Goal: Information Seeking & Learning: Learn about a topic

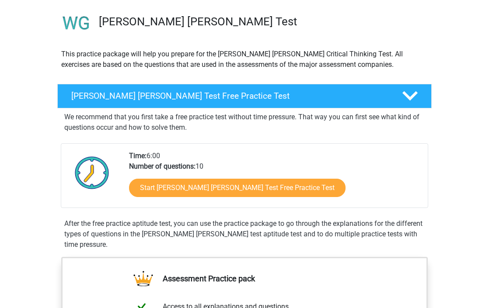
scroll to position [76, 0]
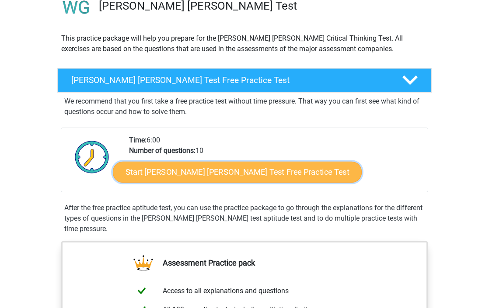
click at [200, 176] on link "Start Watson Glaser Test Free Practice Test" at bounding box center [237, 172] width 249 height 21
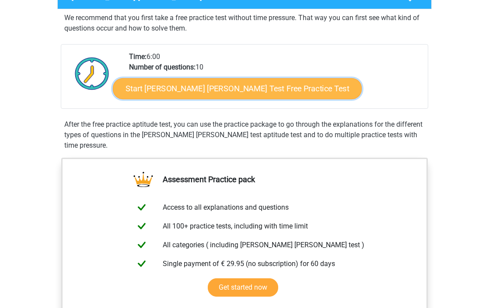
scroll to position [179, 0]
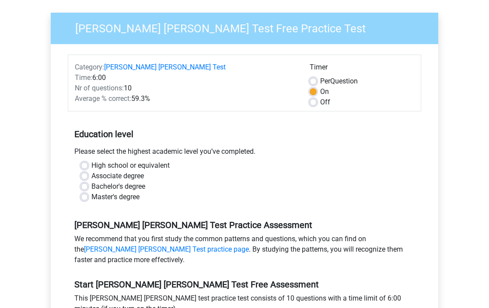
scroll to position [88, 0]
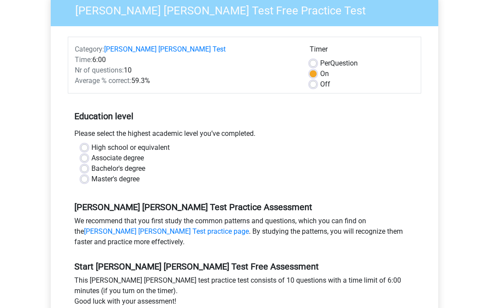
click at [108, 143] on label "High school or equivalent" at bounding box center [130, 148] width 78 height 11
click at [88, 143] on input "High school or equivalent" at bounding box center [84, 147] width 7 height 9
radio input "true"
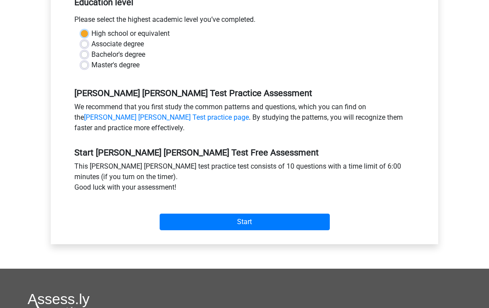
scroll to position [215, 0]
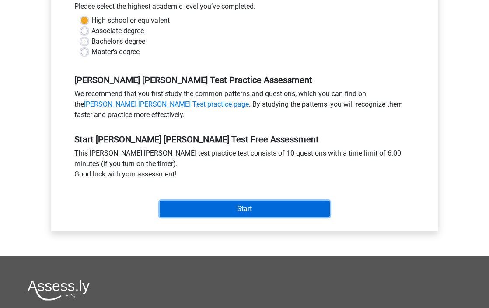
click at [188, 201] on input "Start" at bounding box center [245, 209] width 170 height 17
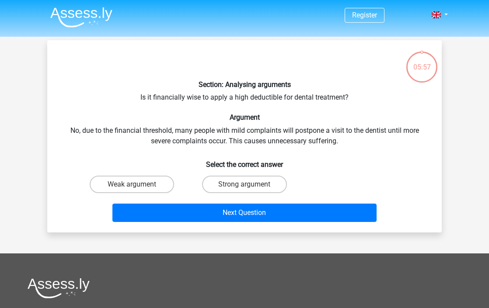
click at [203, 99] on div "Section: Analysing arguments Is it financially wise to apply a high deductible …" at bounding box center [245, 136] width 388 height 179
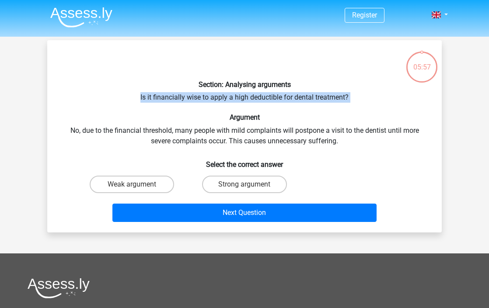
click at [203, 99] on div "Section: Analysing arguments Is it financially wise to apply a high deductible …" at bounding box center [245, 136] width 388 height 179
click at [225, 99] on div "Section: Analysing arguments Is it financially wise to apply a high deductible …" at bounding box center [245, 136] width 388 height 179
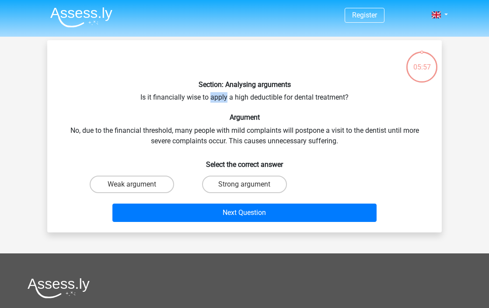
click at [225, 99] on div "Section: Analysing arguments Is it financially wise to apply a high deductible …" at bounding box center [245, 136] width 388 height 179
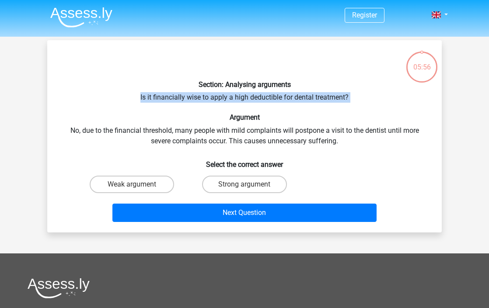
click at [225, 99] on div "Section: Analysing arguments Is it financially wise to apply a high deductible …" at bounding box center [245, 136] width 388 height 179
click at [238, 99] on div "Section: Analysing arguments Is it financially wise to apply a high deductible …" at bounding box center [245, 136] width 388 height 179
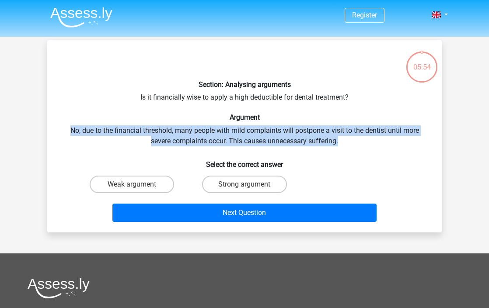
drag, startPoint x: 344, startPoint y: 140, endPoint x: 339, endPoint y: 115, distance: 25.6
click at [339, 115] on div "Section: Analysing arguments Is it financially wise to apply a high deductible …" at bounding box center [245, 136] width 388 height 179
click at [333, 127] on div "Section: Analysing arguments Is it financially wise to apply a high deductible …" at bounding box center [245, 136] width 388 height 179
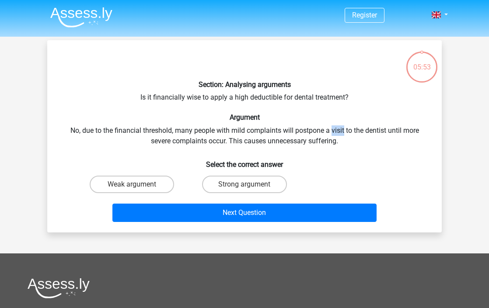
click at [333, 127] on div "Section: Analysing arguments Is it financially wise to apply a high deductible …" at bounding box center [245, 136] width 388 height 179
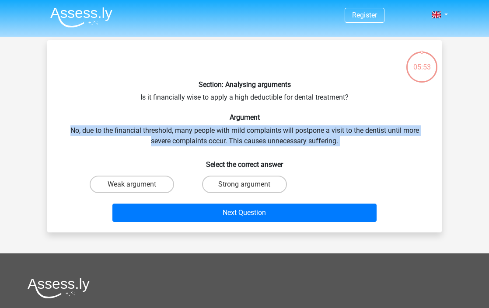
click at [333, 127] on div "Section: Analysing arguments Is it financially wise to apply a high deductible …" at bounding box center [245, 136] width 388 height 179
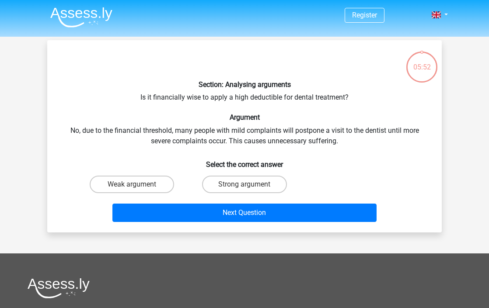
click at [309, 130] on div "Section: Analysing arguments Is it financially wise to apply a high deductible …" at bounding box center [245, 136] width 388 height 179
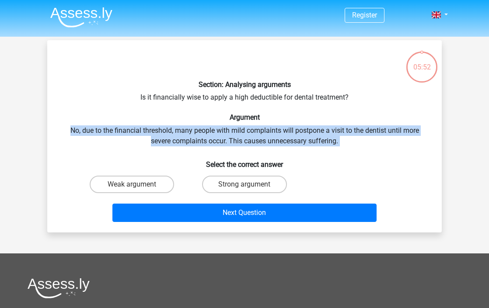
click at [309, 130] on div "Section: Analysing arguments Is it financially wise to apply a high deductible …" at bounding box center [245, 136] width 388 height 179
click at [328, 130] on div "Section: Analysing arguments Is it financially wise to apply a high deductible …" at bounding box center [245, 136] width 388 height 179
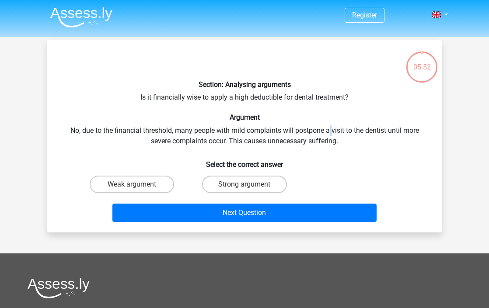
click at [328, 130] on div "Section: Analysing arguments Is it financially wise to apply a high deductible …" at bounding box center [245, 136] width 388 height 179
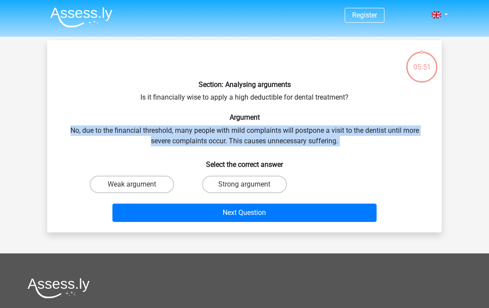
click at [328, 130] on div "Section: Analysing arguments Is it financially wise to apply a high deductible …" at bounding box center [245, 136] width 388 height 179
click at [297, 130] on div "Section: Analysing arguments Is it financially wise to apply a high deductible …" at bounding box center [245, 136] width 388 height 179
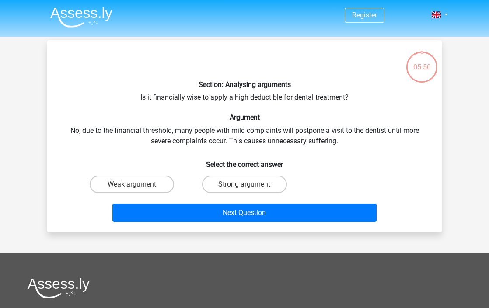
drag, startPoint x: 267, startPoint y: 130, endPoint x: 267, endPoint y: 138, distance: 7.4
click at [267, 138] on div "Section: Analysing arguments Is it financially wise to apply a high deductible …" at bounding box center [245, 136] width 388 height 179
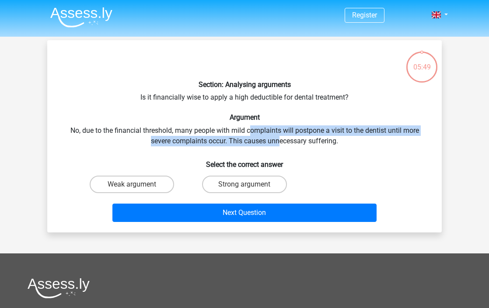
drag, startPoint x: 279, startPoint y: 139, endPoint x: 247, endPoint y: 120, distance: 36.7
click at [247, 120] on div "Section: Analysing arguments Is it financially wise to apply a high deductible …" at bounding box center [245, 136] width 388 height 179
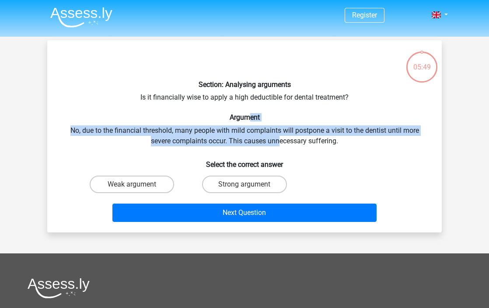
click at [247, 119] on h6 "Argument" at bounding box center [244, 117] width 367 height 8
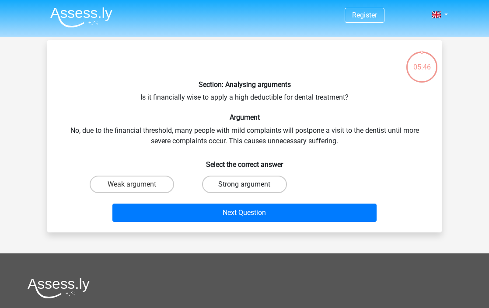
click at [238, 183] on label "Strong argument" at bounding box center [244, 185] width 84 height 18
click at [245, 185] on input "Strong argument" at bounding box center [248, 188] width 6 height 6
radio input "true"
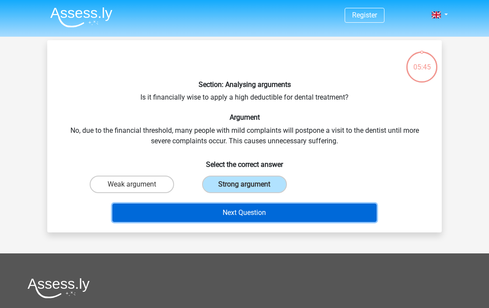
click at [237, 221] on button "Next Question" at bounding box center [244, 213] width 265 height 18
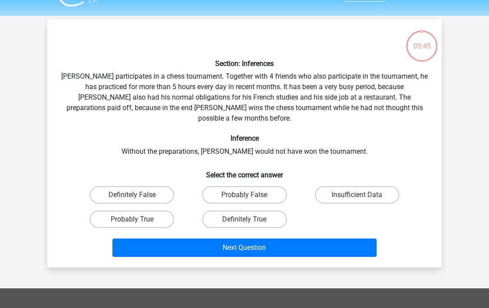
scroll to position [40, 0]
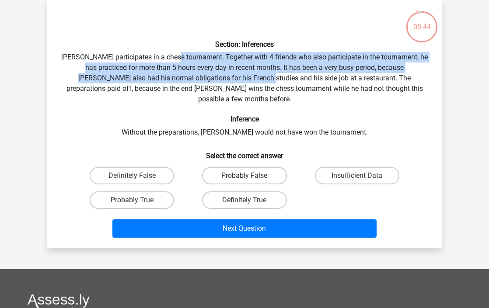
drag, startPoint x: 181, startPoint y: 54, endPoint x: 252, endPoint y: 87, distance: 77.9
click at [251, 86] on div "Section: Inferences [PERSON_NAME] participates in a chess tournament. Together …" at bounding box center [245, 124] width 388 height 235
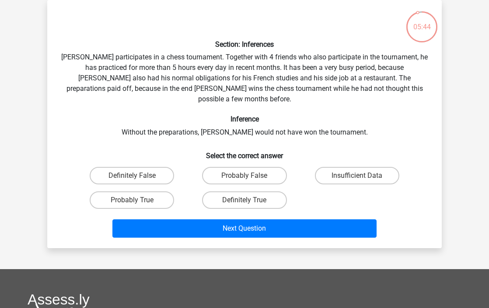
click at [252, 87] on div "Section: Inferences [PERSON_NAME] participates in a chess tournament. Together …" at bounding box center [245, 124] width 388 height 235
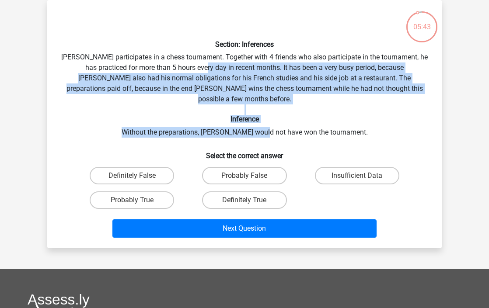
drag, startPoint x: 279, startPoint y: 123, endPoint x: 199, endPoint y: 66, distance: 97.9
click at [200, 66] on div "Section: Inferences [PERSON_NAME] participates in a chess tournament. Together …" at bounding box center [245, 124] width 388 height 235
click at [199, 66] on div "Section: Inferences [PERSON_NAME] participates in a chess tournament. Together …" at bounding box center [245, 124] width 388 height 235
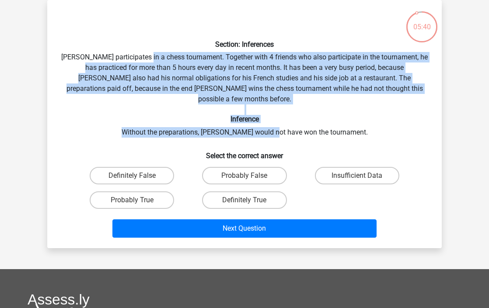
drag, startPoint x: 151, startPoint y: 53, endPoint x: 286, endPoint y: 120, distance: 150.1
click at [286, 120] on div "Section: Inferences [PERSON_NAME] participates in a chess tournament. Together …" at bounding box center [245, 124] width 388 height 235
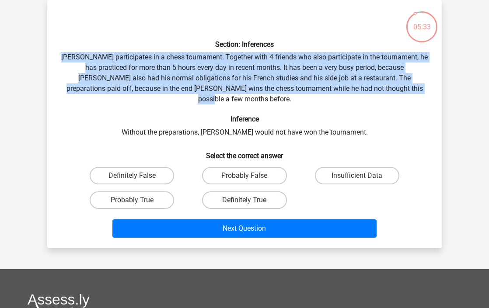
drag, startPoint x: 404, startPoint y: 93, endPoint x: 367, endPoint y: 40, distance: 64.4
click at [367, 40] on div "Section: Inferences [PERSON_NAME] participates in a chess tournament. Together …" at bounding box center [245, 124] width 388 height 235
click at [144, 194] on label "Probably True" at bounding box center [132, 201] width 84 height 18
click at [138, 200] on input "Probably True" at bounding box center [135, 203] width 6 height 6
radio input "true"
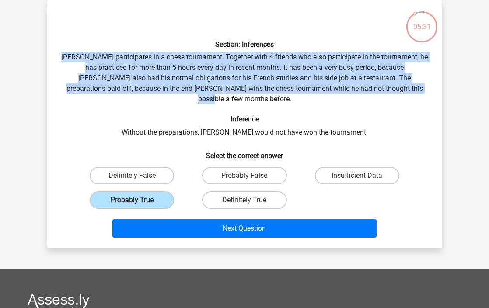
click at [275, 91] on div "Section: Inferences [PERSON_NAME] participates in a chess tournament. Together …" at bounding box center [245, 124] width 388 height 235
drag, startPoint x: 317, startPoint y: 44, endPoint x: 406, endPoint y: 87, distance: 98.6
click at [406, 87] on div "Section: Inferences [PERSON_NAME] participates in a chess tournament. Together …" at bounding box center [245, 124] width 388 height 235
drag, startPoint x: 416, startPoint y: 87, endPoint x: 376, endPoint y: 45, distance: 58.2
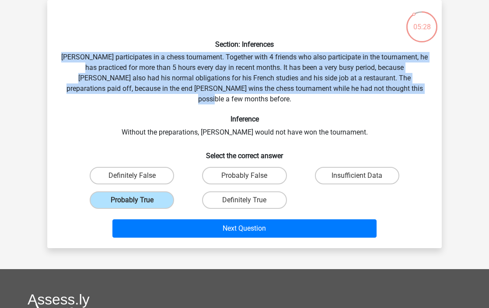
click at [376, 45] on div "Section: Inferences [PERSON_NAME] participates in a chess tournament. Together …" at bounding box center [245, 124] width 388 height 235
click at [376, 45] on h6 "Section: Inferences" at bounding box center [244, 44] width 367 height 8
drag, startPoint x: 370, startPoint y: 46, endPoint x: 408, endPoint y: 101, distance: 66.7
click at [408, 101] on div "Section: Inferences [PERSON_NAME] participates in a chess tournament. Together …" at bounding box center [245, 124] width 388 height 235
click at [403, 92] on div "Section: Inferences [PERSON_NAME] participates in a chess tournament. Together …" at bounding box center [245, 124] width 388 height 235
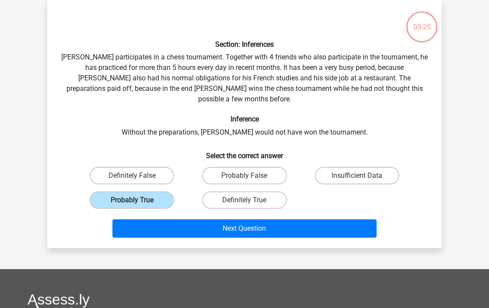
click at [279, 64] on div "Section: Inferences [PERSON_NAME] participates in a chess tournament. Together …" at bounding box center [245, 124] width 388 height 235
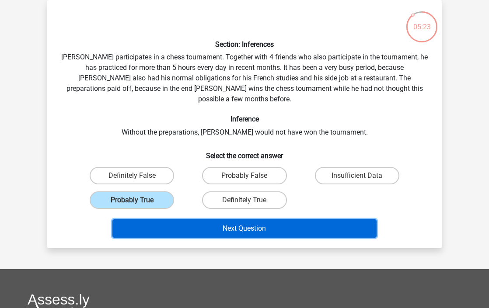
click at [275, 220] on button "Next Question" at bounding box center [244, 229] width 265 height 18
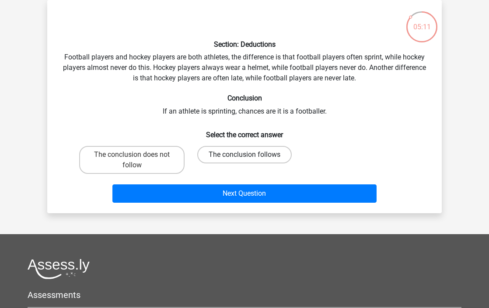
click at [238, 154] on label "The conclusion follows" at bounding box center [244, 155] width 95 height 18
click at [245, 155] on input "The conclusion follows" at bounding box center [248, 158] width 6 height 6
radio input "true"
click at [225, 67] on div "Section: Deductions Football players and hockey players are both athletes, the …" at bounding box center [245, 107] width 388 height 200
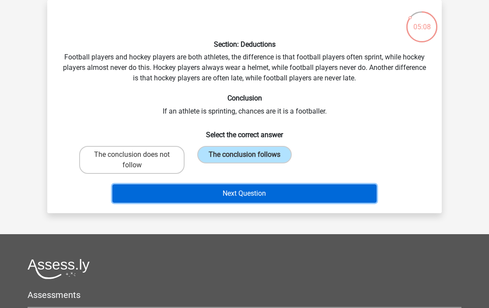
click at [259, 192] on button "Next Question" at bounding box center [244, 194] width 265 height 18
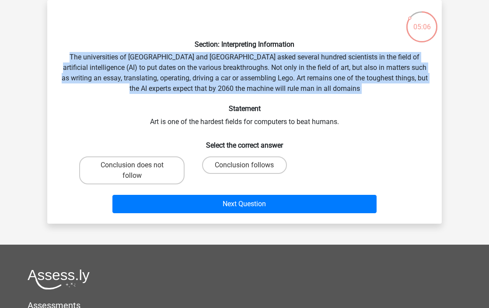
drag, startPoint x: 186, startPoint y: 50, endPoint x: 345, endPoint y: 102, distance: 167.4
click at [345, 102] on div "Section: Interpreting Information The universities of [GEOGRAPHIC_DATA] and [GE…" at bounding box center [245, 112] width 388 height 210
click at [346, 100] on div "Section: Interpreting Information The universities of [GEOGRAPHIC_DATA] and [GE…" at bounding box center [245, 112] width 388 height 210
drag, startPoint x: 354, startPoint y: 96, endPoint x: 308, endPoint y: 49, distance: 65.9
click at [309, 49] on div "Section: Interpreting Information The universities of [GEOGRAPHIC_DATA] and [GE…" at bounding box center [245, 112] width 388 height 210
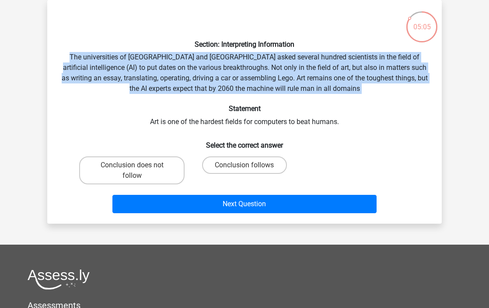
click at [308, 49] on div "Section: Interpreting Information The universities of [GEOGRAPHIC_DATA] and [GE…" at bounding box center [245, 112] width 388 height 210
drag, startPoint x: 308, startPoint y: 49, endPoint x: 332, endPoint y: 96, distance: 52.4
click at [332, 96] on div "Section: Interpreting Information The universities of [GEOGRAPHIC_DATA] and [GE…" at bounding box center [245, 112] width 388 height 210
click at [331, 95] on div "Section: Interpreting Information The universities of [GEOGRAPHIC_DATA] and [GE…" at bounding box center [245, 112] width 388 height 210
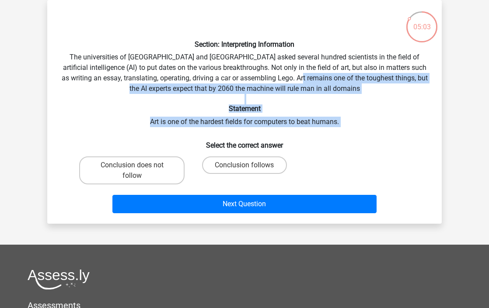
drag, startPoint x: 338, startPoint y: 127, endPoint x: 321, endPoint y: 82, distance: 48.2
click at [322, 82] on div "Section: Interpreting Information The universities of [GEOGRAPHIC_DATA] and [GE…" at bounding box center [245, 112] width 388 height 210
click at [321, 82] on div "Section: Interpreting Information The universities of [GEOGRAPHIC_DATA] and [GE…" at bounding box center [245, 112] width 388 height 210
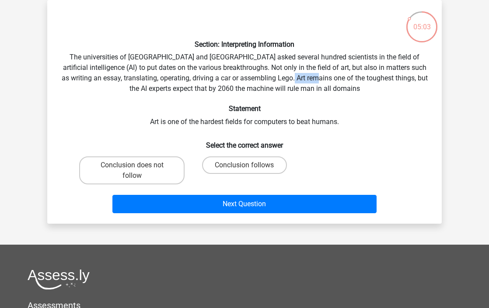
click at [321, 82] on div "Section: Interpreting Information The universities of [GEOGRAPHIC_DATA] and [GE…" at bounding box center [245, 112] width 388 height 210
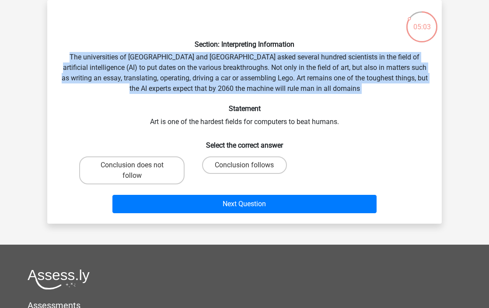
click at [321, 82] on div "Section: Interpreting Information The universities of [GEOGRAPHIC_DATA] and [GE…" at bounding box center [245, 112] width 388 height 210
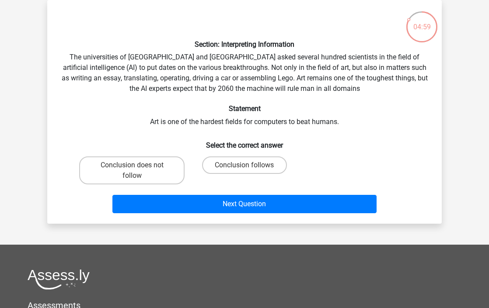
click at [296, 84] on div "Section: Interpreting Information The universities of [GEOGRAPHIC_DATA] and [GE…" at bounding box center [245, 112] width 388 height 210
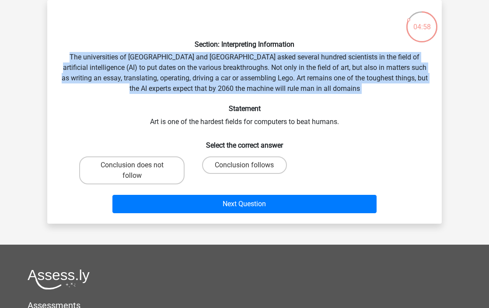
click at [296, 84] on div "Section: Interpreting Information The universities of [GEOGRAPHIC_DATA] and [GE…" at bounding box center [245, 112] width 388 height 210
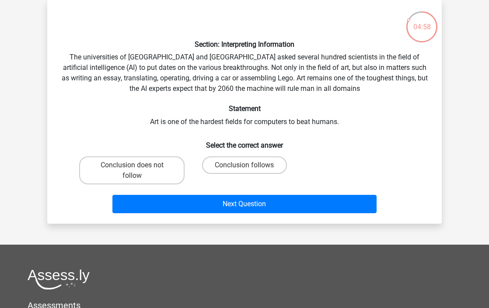
click at [369, 94] on div "Section: Interpreting Information The universities of [GEOGRAPHIC_DATA] and [GE…" at bounding box center [245, 112] width 388 height 210
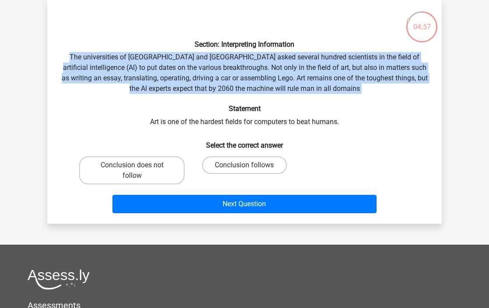
drag, startPoint x: 356, startPoint y: 89, endPoint x: 260, endPoint y: 75, distance: 96.9
click at [260, 75] on div "Section: Interpreting Information The universities of [GEOGRAPHIC_DATA] and [GE…" at bounding box center [245, 112] width 388 height 210
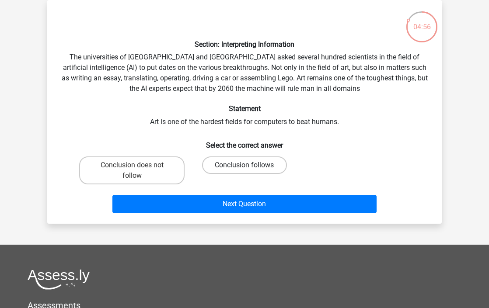
click at [236, 163] on label "Conclusion follows" at bounding box center [244, 166] width 84 height 18
click at [245, 165] on input "Conclusion follows" at bounding box center [248, 168] width 6 height 6
radio input "true"
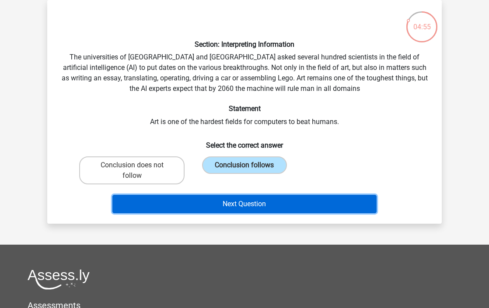
click at [246, 210] on button "Next Question" at bounding box center [244, 204] width 265 height 18
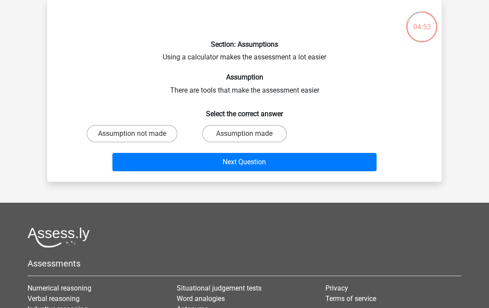
click at [199, 90] on div "Section: Assumptions Using a calculator makes the assessment a lot easier Assum…" at bounding box center [245, 91] width 388 height 168
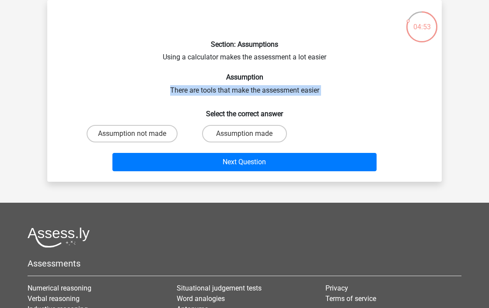
click at [199, 90] on div "Section: Assumptions Using a calculator makes the assessment a lot easier Assum…" at bounding box center [245, 91] width 388 height 168
click at [214, 91] on div "Section: Assumptions Using a calculator makes the assessment a lot easier Assum…" at bounding box center [245, 91] width 388 height 168
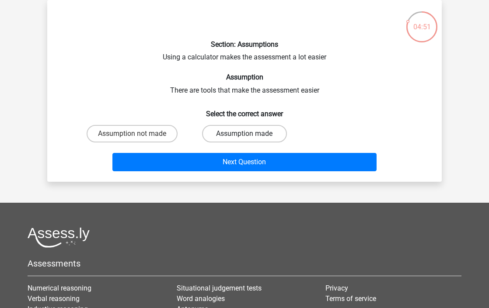
click at [241, 141] on label "Assumption made" at bounding box center [244, 134] width 84 height 18
click at [245, 140] on input "Assumption made" at bounding box center [248, 137] width 6 height 6
radio input "true"
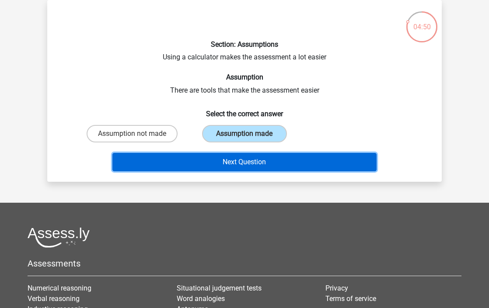
click at [250, 168] on button "Next Question" at bounding box center [244, 162] width 265 height 18
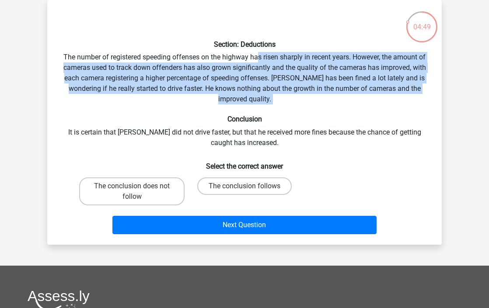
drag, startPoint x: 278, startPoint y: 106, endPoint x: 256, endPoint y: 49, distance: 61.3
click at [256, 50] on div "Section: Deductions The number of registered speeding offenses on the highway h…" at bounding box center [245, 122] width 388 height 231
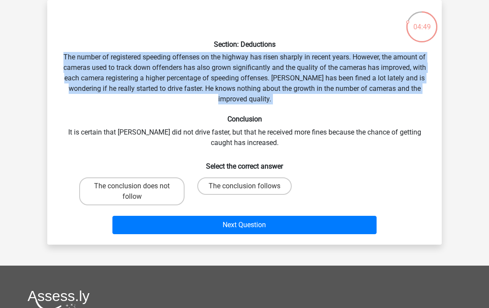
click at [256, 49] on div "Section: Deductions The number of registered speeding offenses on the highway h…" at bounding box center [245, 122] width 388 height 231
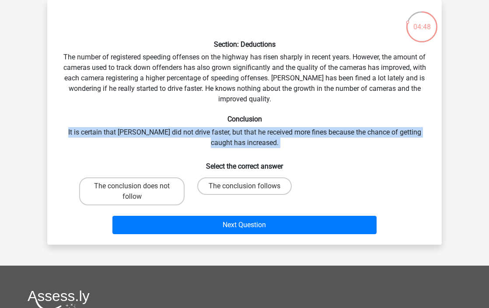
drag, startPoint x: 285, startPoint y: 123, endPoint x: 288, endPoint y: 151, distance: 28.2
click at [288, 150] on div "Section: Deductions The number of registered speeding offenses on the highway h…" at bounding box center [245, 122] width 388 height 231
click at [288, 151] on div "Section: Deductions The number of registered speeding offenses on the highway h…" at bounding box center [245, 122] width 388 height 231
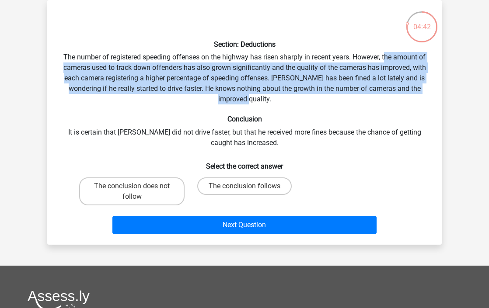
drag, startPoint x: 429, startPoint y: 98, endPoint x: 385, endPoint y: 54, distance: 62.2
click at [385, 54] on div "Section: Deductions The number of registered speeding offenses on the highway h…" at bounding box center [245, 122] width 388 height 231
click at [385, 53] on div "Section: Deductions The number of registered speeding offenses on the highway h…" at bounding box center [245, 122] width 388 height 231
drag, startPoint x: 375, startPoint y: 56, endPoint x: 375, endPoint y: 95, distance: 38.9
click at [375, 95] on div "Section: Deductions The number of registered speeding offenses on the highway h…" at bounding box center [245, 122] width 388 height 231
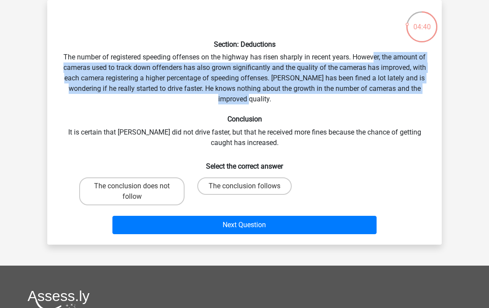
click at [375, 95] on div "Section: Deductions The number of registered speeding offenses on the highway h…" at bounding box center [245, 122] width 388 height 231
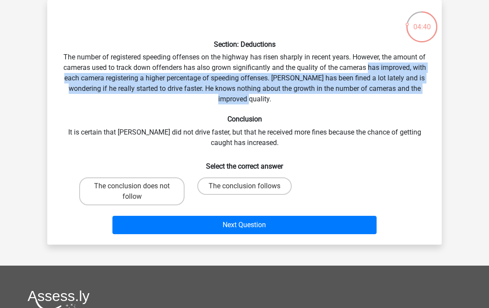
drag, startPoint x: 368, startPoint y: 104, endPoint x: 368, endPoint y: 63, distance: 40.3
click at [368, 64] on div "Section: Deductions The number of registered speeding offenses on the highway h…" at bounding box center [245, 122] width 388 height 231
click at [368, 63] on div "Section: Deductions The number of registered speeding offenses on the highway h…" at bounding box center [245, 122] width 388 height 231
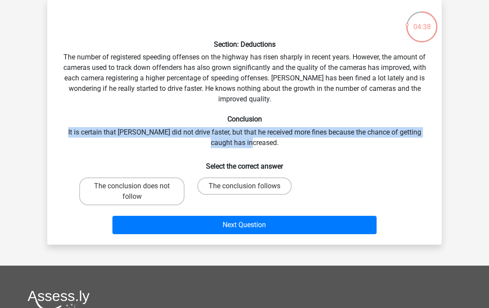
drag, startPoint x: 329, startPoint y: 119, endPoint x: 328, endPoint y: 144, distance: 25.8
click at [329, 144] on div "Section: Deductions The number of registered speeding offenses on the highway h…" at bounding box center [245, 122] width 388 height 231
click at [328, 144] on div "Section: Deductions The number of registered speeding offenses on the highway h…" at bounding box center [245, 122] width 388 height 231
drag, startPoint x: 314, startPoint y: 144, endPoint x: 314, endPoint y: 116, distance: 28.9
click at [314, 116] on div "Section: Deductions The number of registered speeding offenses on the highway h…" at bounding box center [245, 122] width 388 height 231
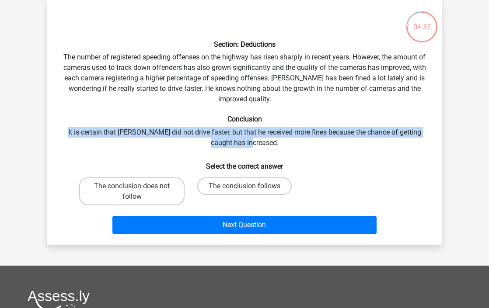
click at [314, 115] on h6 "Conclusion" at bounding box center [244, 119] width 367 height 8
drag, startPoint x: 314, startPoint y: 115, endPoint x: 314, endPoint y: 155, distance: 40.3
click at [314, 155] on div "Section: Deductions The number of registered speeding offenses on the highway h…" at bounding box center [245, 122] width 388 height 231
click at [314, 155] on h6 "Select the correct answer" at bounding box center [244, 162] width 367 height 15
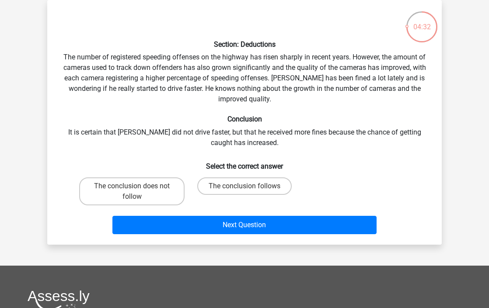
click at [137, 189] on input "The conclusion does not follow" at bounding box center [135, 189] width 6 height 6
radio input "true"
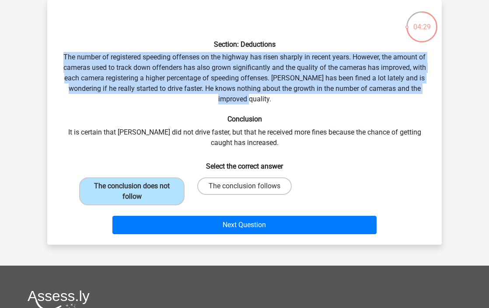
drag, startPoint x: 167, startPoint y: 49, endPoint x: 277, endPoint y: 99, distance: 121.2
click at [277, 99] on div "Section: Deductions The number of registered speeding offenses on the highway h…" at bounding box center [245, 122] width 388 height 231
click at [278, 99] on div "Section: Deductions The number of registered speeding offenses on the highway h…" at bounding box center [245, 122] width 388 height 231
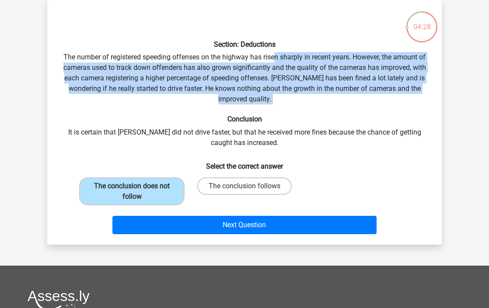
drag, startPoint x: 274, startPoint y: 107, endPoint x: 273, endPoint y: 57, distance: 50.3
click at [273, 57] on div "Section: Deductions The number of registered speeding offenses on the highway h…" at bounding box center [245, 122] width 388 height 231
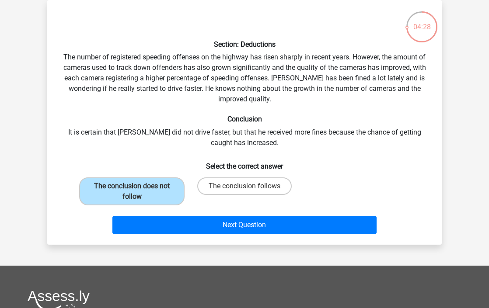
click at [273, 56] on div "Section: Deductions The number of registered speeding offenses on the highway h…" at bounding box center [245, 122] width 388 height 231
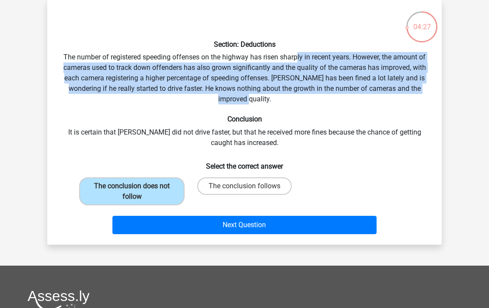
drag, startPoint x: 296, startPoint y: 55, endPoint x: 295, endPoint y: 96, distance: 41.1
click at [295, 96] on div "Section: Deductions The number of registered speeding offenses on the highway h…" at bounding box center [245, 122] width 388 height 231
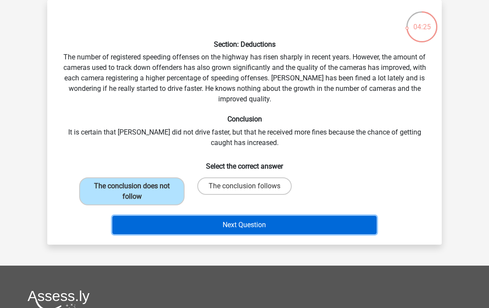
click at [315, 228] on button "Next Question" at bounding box center [244, 225] width 265 height 18
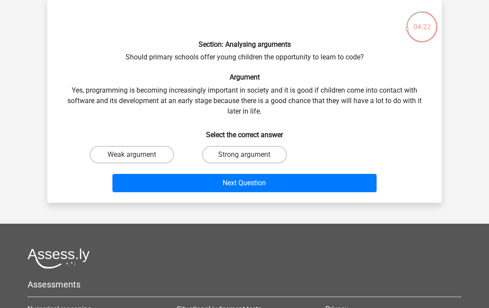
click at [226, 88] on div "Section: Analysing arguments Should primary schools offer young children the op…" at bounding box center [245, 101] width 388 height 189
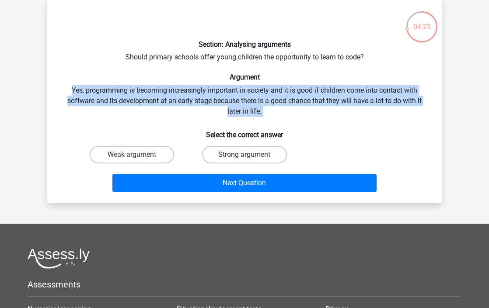
click at [226, 88] on div "Section: Analysing arguments Should primary schools offer young children the op…" at bounding box center [245, 101] width 388 height 189
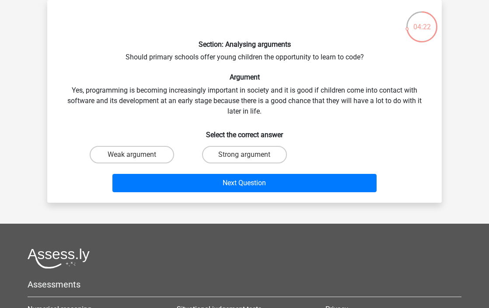
click at [228, 61] on div "Section: Analysing arguments Should primary schools offer young children the op…" at bounding box center [245, 101] width 388 height 189
click at [229, 61] on div "Section: Analysing arguments Should primary schools offer young children the op…" at bounding box center [245, 101] width 388 height 189
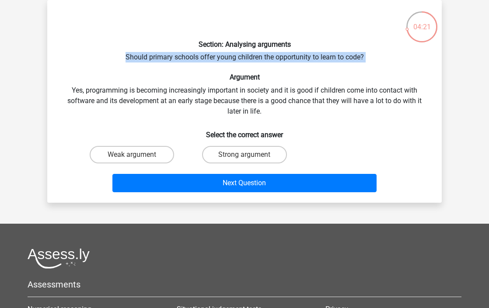
click at [229, 61] on div "Section: Analysing arguments Should primary schools offer young children the op…" at bounding box center [245, 101] width 388 height 189
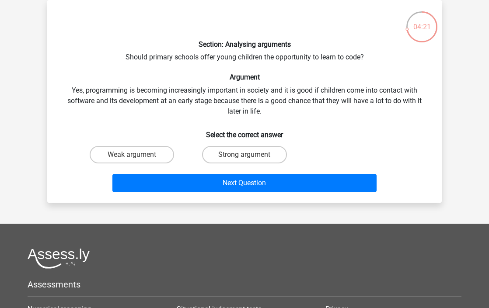
click at [215, 88] on div "Section: Analysing arguments Should primary schools offer young children the op…" at bounding box center [245, 101] width 388 height 189
drag, startPoint x: 208, startPoint y: 89, endPoint x: 248, endPoint y: 109, distance: 44.8
click at [249, 110] on div "Section: Analysing arguments Should primary schools offer young children the op…" at bounding box center [245, 101] width 388 height 189
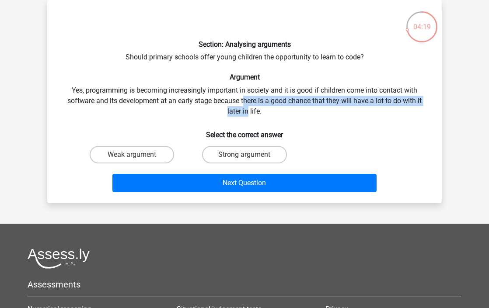
drag, startPoint x: 248, startPoint y: 110, endPoint x: 245, endPoint y: 96, distance: 13.8
click at [245, 96] on div "Section: Analysing arguments Should primary schools offer young children the op…" at bounding box center [245, 101] width 388 height 189
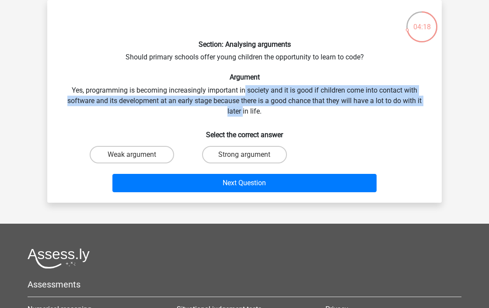
drag, startPoint x: 245, startPoint y: 95, endPoint x: 243, endPoint y: 113, distance: 19.0
click at [243, 113] on div "Section: Analysing arguments Should primary schools offer young children the op…" at bounding box center [245, 101] width 388 height 189
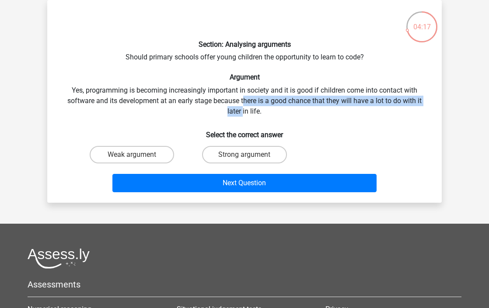
drag, startPoint x: 244, startPoint y: 113, endPoint x: 244, endPoint y: 97, distance: 16.2
click at [244, 97] on div "Section: Analysing arguments Should primary schools offer young children the op…" at bounding box center [245, 101] width 388 height 189
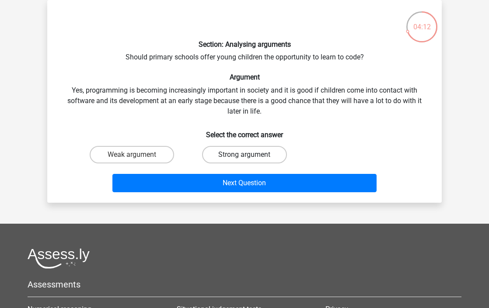
click at [224, 153] on label "Strong argument" at bounding box center [244, 155] width 84 height 18
click at [245, 155] on input "Strong argument" at bounding box center [248, 158] width 6 height 6
radio input "true"
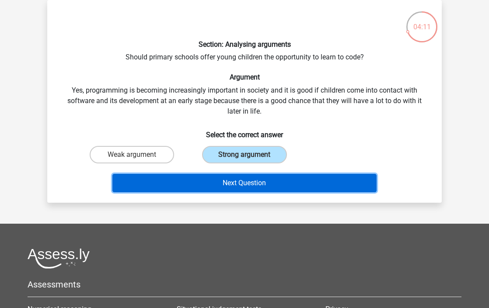
click at [224, 181] on button "Next Question" at bounding box center [244, 183] width 265 height 18
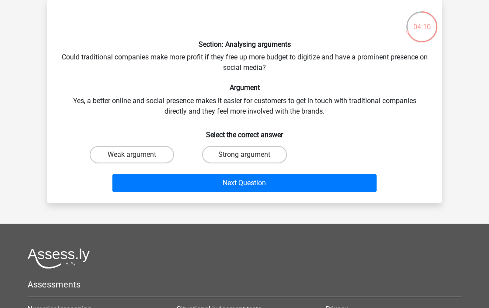
click at [335, 114] on div "Section: Analysing arguments Could traditional companies make more profit if th…" at bounding box center [245, 101] width 388 height 189
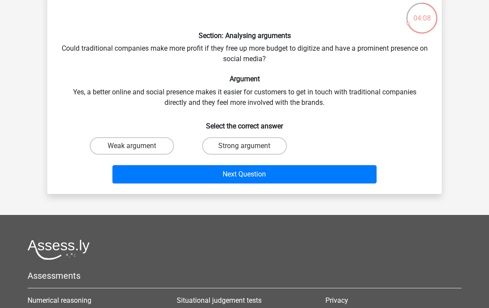
scroll to position [0, 0]
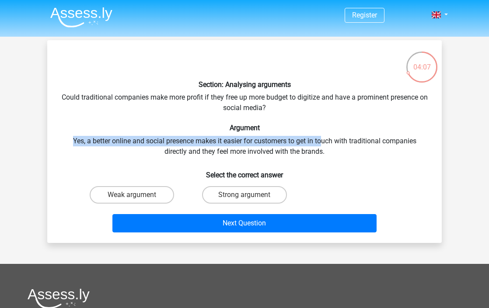
drag, startPoint x: 322, startPoint y: 146, endPoint x: 315, endPoint y: 129, distance: 18.6
click at [315, 129] on div "Section: Analysing arguments Could traditional companies make more profit if th…" at bounding box center [245, 141] width 388 height 189
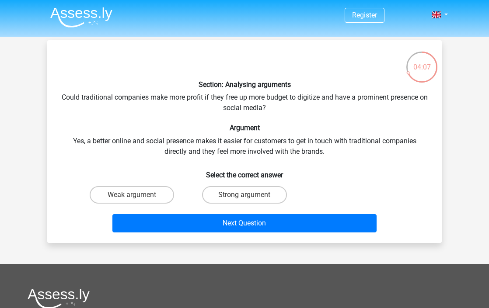
click at [312, 136] on div "Section: Analysing arguments Could traditional companies make more profit if th…" at bounding box center [245, 141] width 388 height 189
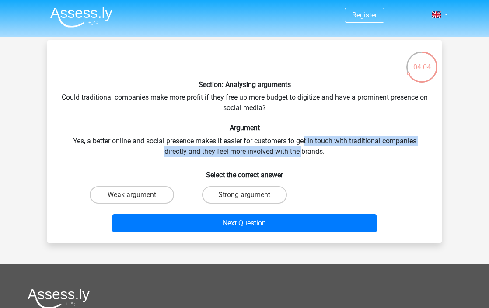
drag, startPoint x: 305, startPoint y: 143, endPoint x: 302, endPoint y: 154, distance: 11.6
click at [302, 154] on div "Section: Analysing arguments Could traditional companies make more profit if th…" at bounding box center [245, 141] width 388 height 189
click at [302, 155] on div "Section: Analysing arguments Could traditional companies make more profit if th…" at bounding box center [245, 141] width 388 height 189
drag, startPoint x: 289, startPoint y: 151, endPoint x: 271, endPoint y: 138, distance: 22.2
click at [271, 138] on div "Section: Analysing arguments Could traditional companies make more profit if th…" at bounding box center [245, 141] width 388 height 189
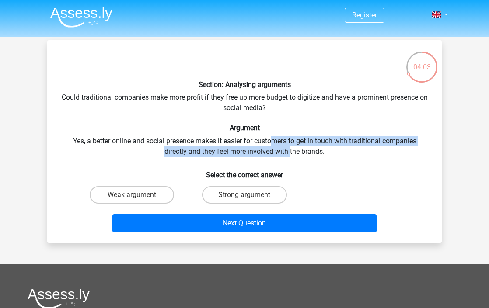
click at [271, 138] on div "Section: Analysing arguments Could traditional companies make more profit if th…" at bounding box center [245, 141] width 388 height 189
drag, startPoint x: 256, startPoint y: 148, endPoint x: 246, endPoint y: 145, distance: 10.5
click at [247, 145] on div "Section: Analysing arguments Could traditional companies make more profit if th…" at bounding box center [245, 141] width 388 height 189
click at [246, 145] on div "Section: Analysing arguments Could traditional companies make more profit if th…" at bounding box center [245, 141] width 388 height 189
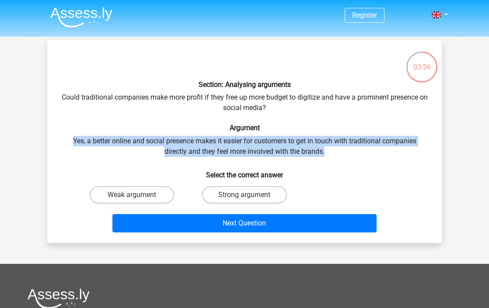
drag, startPoint x: 180, startPoint y: 134, endPoint x: 351, endPoint y: 151, distance: 171.5
click at [352, 153] on div "Section: Analysing arguments Could traditional companies make more profit if th…" at bounding box center [245, 141] width 388 height 189
click at [351, 151] on div "Section: Analysing arguments Could traditional companies make more profit if th…" at bounding box center [245, 141] width 388 height 189
drag, startPoint x: 347, startPoint y: 151, endPoint x: 344, endPoint y: 124, distance: 27.3
click at [344, 125] on div "Section: Analysing arguments Could traditional companies make more profit if th…" at bounding box center [245, 141] width 388 height 189
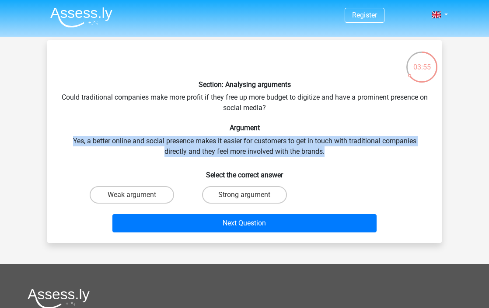
click at [344, 124] on h6 "Argument" at bounding box center [244, 128] width 367 height 8
drag, startPoint x: 339, startPoint y: 126, endPoint x: 339, endPoint y: 158, distance: 31.9
click at [339, 157] on div "Section: Analysing arguments Could traditional companies make more profit if th…" at bounding box center [245, 141] width 388 height 189
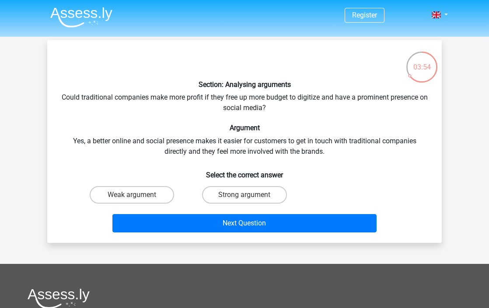
click at [339, 158] on div "Section: Analysing arguments Could traditional companies make more profit if th…" at bounding box center [245, 141] width 388 height 189
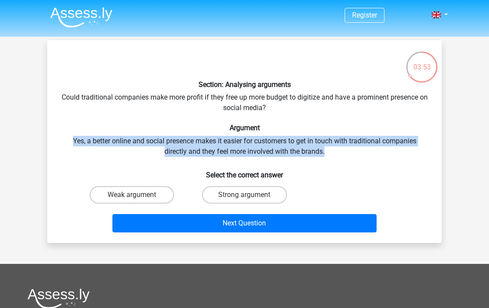
drag, startPoint x: 343, startPoint y: 156, endPoint x: 337, endPoint y: 131, distance: 25.7
click at [337, 131] on div "Section: Analysing arguments Could traditional companies make more profit if th…" at bounding box center [245, 141] width 388 height 189
click at [337, 131] on h6 "Argument" at bounding box center [244, 128] width 367 height 8
drag, startPoint x: 308, startPoint y: 131, endPoint x: 335, endPoint y: 147, distance: 30.8
click at [335, 147] on div "Section: Analysing arguments Could traditional companies make more profit if th…" at bounding box center [245, 141] width 388 height 189
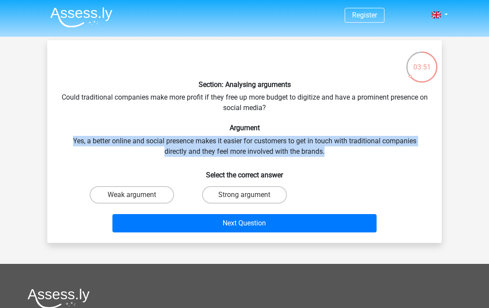
click at [335, 147] on div "Section: Analysing arguments Could traditional companies make more profit if th…" at bounding box center [245, 141] width 388 height 189
drag, startPoint x: 330, startPoint y: 150, endPoint x: 323, endPoint y: 129, distance: 22.1
click at [323, 129] on div "Section: Analysing arguments Could traditional companies make more profit if th…" at bounding box center [245, 141] width 388 height 189
click at [323, 129] on h6 "Argument" at bounding box center [244, 128] width 367 height 8
drag, startPoint x: 328, startPoint y: 129, endPoint x: 341, endPoint y: 151, distance: 26.3
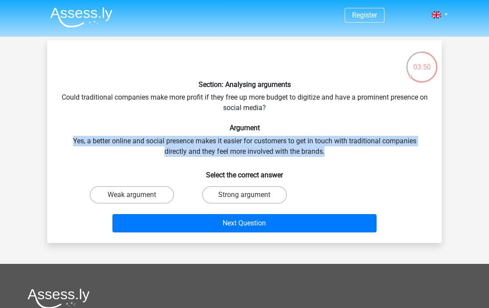
click at [341, 151] on div "Section: Analysing arguments Could traditional companies make more profit if th…" at bounding box center [245, 141] width 388 height 189
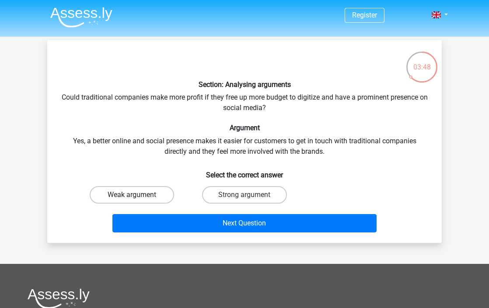
click at [154, 193] on label "Weak argument" at bounding box center [132, 195] width 84 height 18
click at [138, 195] on input "Weak argument" at bounding box center [135, 198] width 6 height 6
radio input "true"
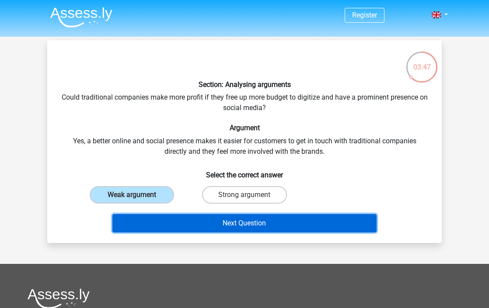
click at [291, 219] on button "Next Question" at bounding box center [244, 223] width 265 height 18
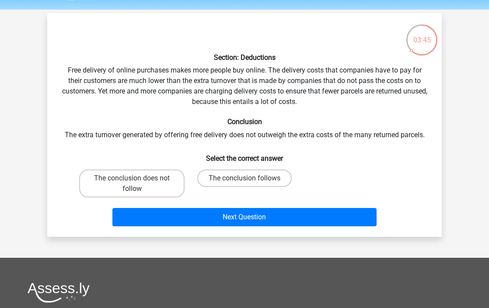
scroll to position [26, 0]
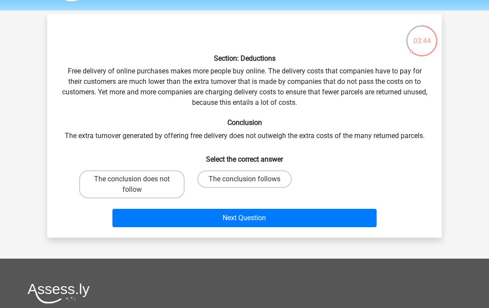
click at [232, 138] on div "Section: Deductions Free delivery of online purchases makes more people buy onl…" at bounding box center [245, 126] width 388 height 210
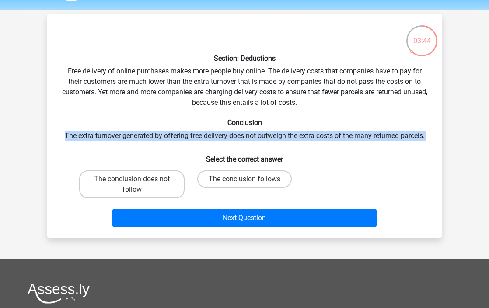
click at [232, 138] on div "Section: Deductions Free delivery of online purchases makes more people buy onl…" at bounding box center [245, 126] width 388 height 210
click at [261, 138] on div "Section: Deductions Free delivery of online purchases makes more people buy onl…" at bounding box center [245, 126] width 388 height 210
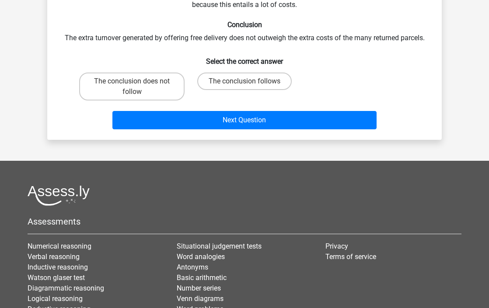
scroll to position [0, 0]
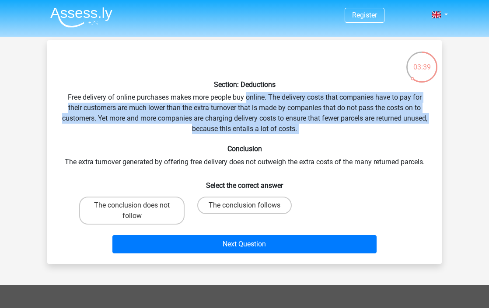
drag, startPoint x: 278, startPoint y: 141, endPoint x: 246, endPoint y: 96, distance: 55.2
click at [246, 96] on div "Section: Deductions Free delivery of online purchases makes more people buy onl…" at bounding box center [245, 152] width 388 height 210
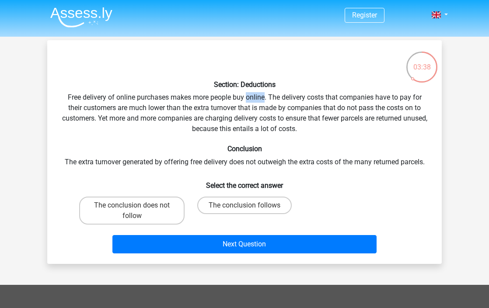
click at [246, 96] on div "Section: Deductions Free delivery of online purchases makes more people buy onl…" at bounding box center [245, 152] width 388 height 210
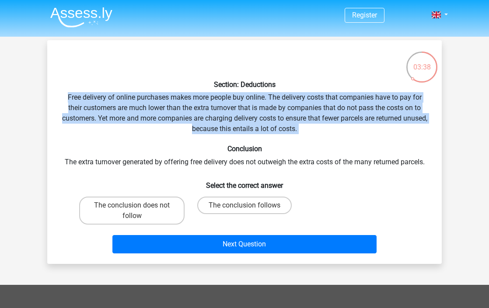
click at [246, 96] on div "Section: Deductions Free delivery of online purchases makes more people buy onl…" at bounding box center [245, 152] width 388 height 210
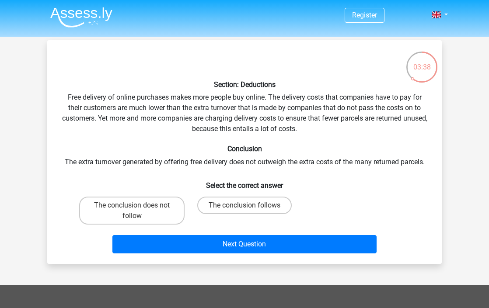
click at [231, 96] on div "Section: Deductions Free delivery of online purchases makes more people buy onl…" at bounding box center [245, 152] width 388 height 210
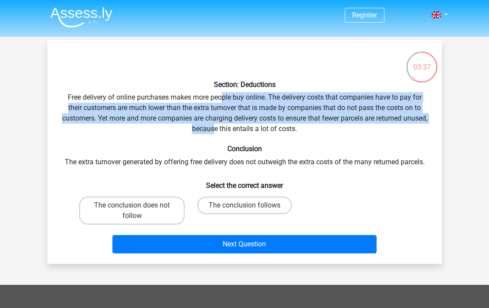
drag, startPoint x: 224, startPoint y: 96, endPoint x: 225, endPoint y: 130, distance: 34.6
click at [225, 130] on div "Section: Deductions Free delivery of online purchases makes more people buy onl…" at bounding box center [245, 152] width 388 height 210
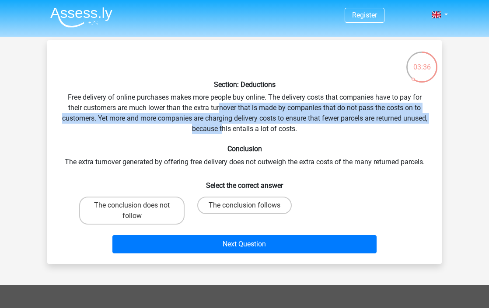
drag, startPoint x: 237, startPoint y: 130, endPoint x: 221, endPoint y: 110, distance: 26.2
click at [221, 110] on div "Section: Deductions Free delivery of online purchases makes more people buy onl…" at bounding box center [245, 152] width 388 height 210
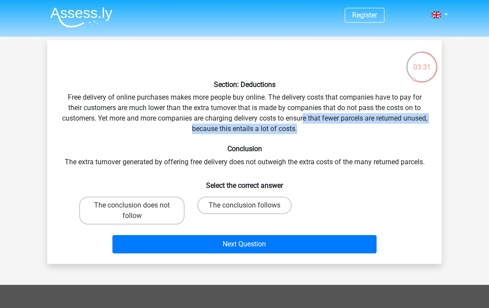
drag, startPoint x: 328, startPoint y: 130, endPoint x: 316, endPoint y: 119, distance: 16.7
click at [316, 118] on div "Section: Deductions Free delivery of online purchases makes more people buy onl…" at bounding box center [245, 152] width 388 height 210
click at [316, 119] on div "Section: Deductions Free delivery of online purchases makes more people buy onl…" at bounding box center [245, 152] width 388 height 210
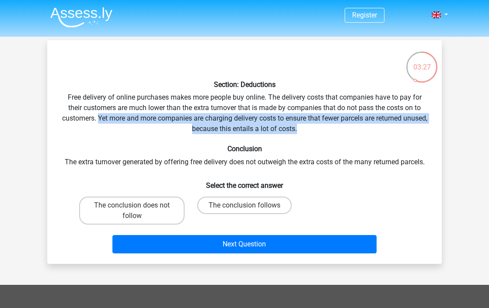
drag, startPoint x: 316, startPoint y: 128, endPoint x: 109, endPoint y: 120, distance: 207.5
click at [109, 120] on div "Section: Deductions Free delivery of online purchases makes more people buy onl…" at bounding box center [245, 152] width 388 height 210
drag, startPoint x: 109, startPoint y: 120, endPoint x: 323, endPoint y: 130, distance: 215.0
click at [323, 130] on div "Section: Deductions Free delivery of online purchases makes more people buy onl…" at bounding box center [245, 152] width 388 height 210
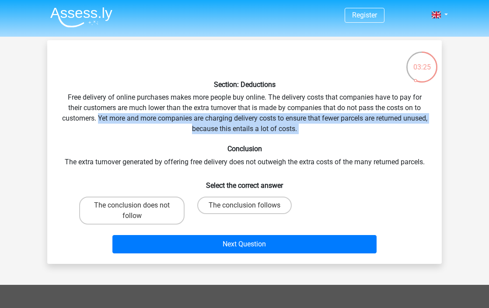
click at [323, 130] on div "Section: Deductions Free delivery of online purchases makes more people buy onl…" at bounding box center [245, 152] width 388 height 210
drag, startPoint x: 323, startPoint y: 130, endPoint x: 113, endPoint y: 118, distance: 210.3
click at [113, 118] on div "Section: Deductions Free delivery of online purchases makes more people buy onl…" at bounding box center [245, 152] width 388 height 210
drag, startPoint x: 110, startPoint y: 118, endPoint x: 358, endPoint y: 126, distance: 247.8
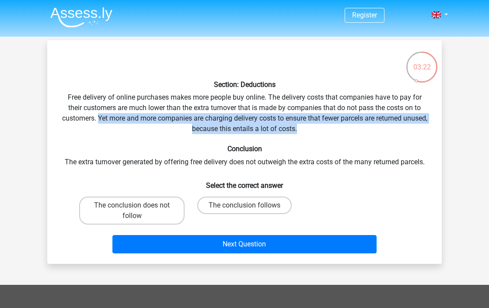
click at [358, 126] on div "Section: Deductions Free delivery of online purchases makes more people buy onl…" at bounding box center [245, 152] width 388 height 210
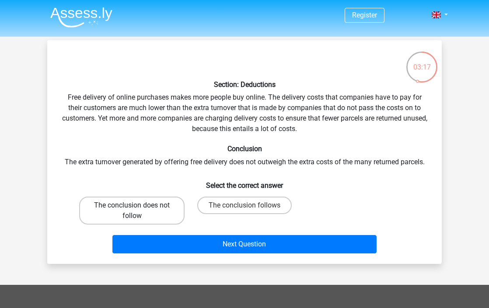
click at [144, 210] on label "The conclusion does not follow" at bounding box center [131, 211] width 105 height 28
click at [138, 210] on input "The conclusion does not follow" at bounding box center [135, 209] width 6 height 6
radio input "true"
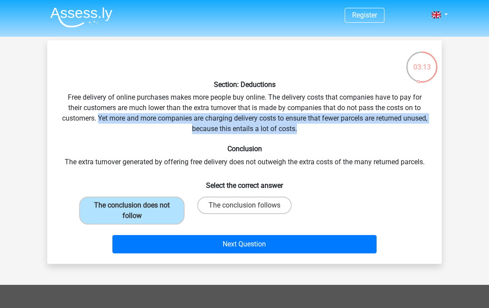
drag, startPoint x: 315, startPoint y: 130, endPoint x: 109, endPoint y: 117, distance: 206.1
click at [109, 117] on div "Section: Deductions Free delivery of online purchases makes more people buy onl…" at bounding box center [245, 152] width 388 height 210
drag, startPoint x: 109, startPoint y: 117, endPoint x: 355, endPoint y: 129, distance: 246.2
click at [355, 129] on div "Section: Deductions Free delivery of online purchases makes more people buy onl…" at bounding box center [245, 152] width 388 height 210
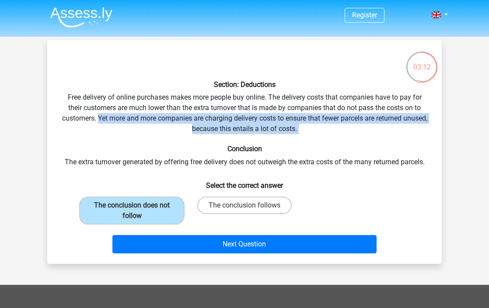
click at [355, 129] on div "Section: Deductions Free delivery of online purchases makes more people buy onl…" at bounding box center [245, 152] width 388 height 210
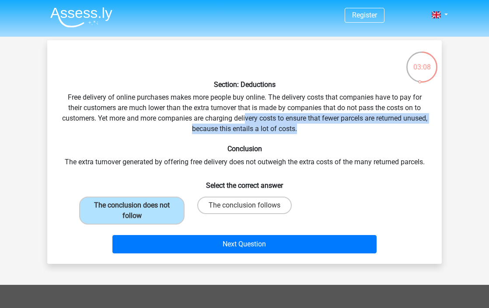
drag, startPoint x: 331, startPoint y: 130, endPoint x: 259, endPoint y: 121, distance: 73.1
click at [259, 121] on div "Section: Deductions Free delivery of online purchases makes more people buy onl…" at bounding box center [245, 152] width 388 height 210
click at [259, 122] on div "Section: Deductions Free delivery of online purchases makes more people buy onl…" at bounding box center [245, 152] width 388 height 210
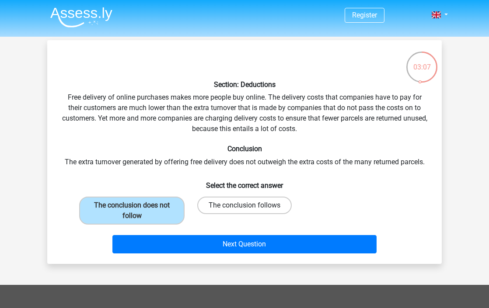
click at [235, 207] on label "The conclusion follows" at bounding box center [244, 206] width 95 height 18
click at [245, 207] on input "The conclusion follows" at bounding box center [248, 209] width 6 height 6
radio input "true"
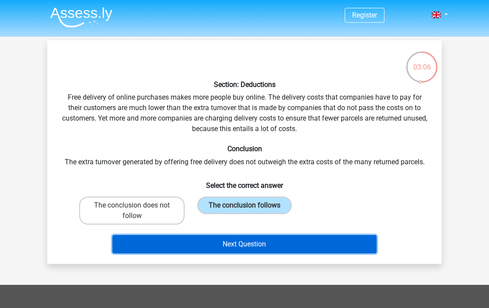
click at [228, 242] on button "Next Question" at bounding box center [244, 244] width 265 height 18
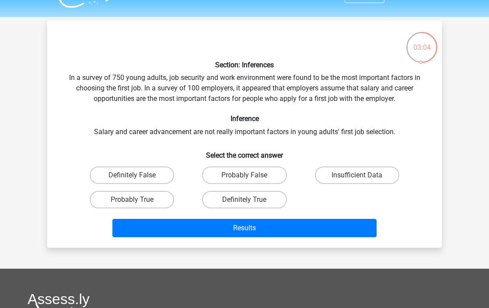
scroll to position [17, 0]
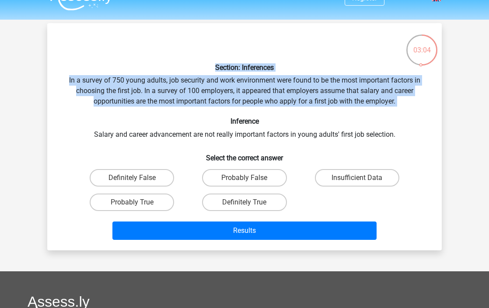
drag, startPoint x: 206, startPoint y: 69, endPoint x: 306, endPoint y: 111, distance: 109.0
click at [306, 111] on div "Section: Inferences In a survey of 750 young adults, job security and work envi…" at bounding box center [245, 137] width 388 height 214
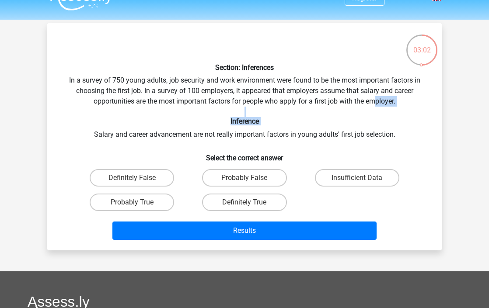
drag, startPoint x: 395, startPoint y: 129, endPoint x: 372, endPoint y: 95, distance: 41.4
click at [372, 95] on div "Section: Inferences In a survey of 750 young adults, job security and work envi…" at bounding box center [245, 137] width 388 height 214
click at [370, 93] on div "Section: Inferences In a survey of 750 young adults, job security and work envi…" at bounding box center [245, 137] width 388 height 214
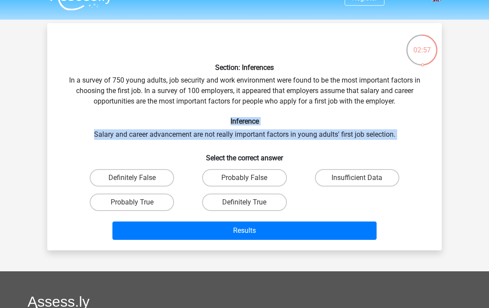
drag, startPoint x: 190, startPoint y: 123, endPoint x: 322, endPoint y: 145, distance: 134.0
click at [322, 145] on div "Section: Inferences In a survey of 750 young adults, job security and work envi…" at bounding box center [245, 137] width 388 height 214
click at [323, 145] on div "Section: Inferences In a survey of 750 young adults, job security and work envi…" at bounding box center [245, 137] width 388 height 214
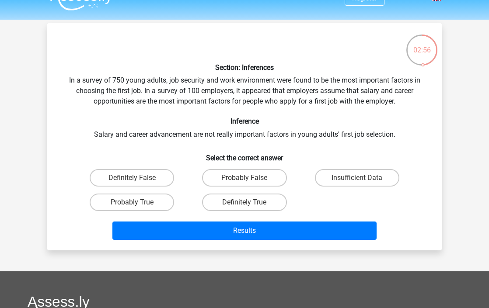
scroll to position [0, 0]
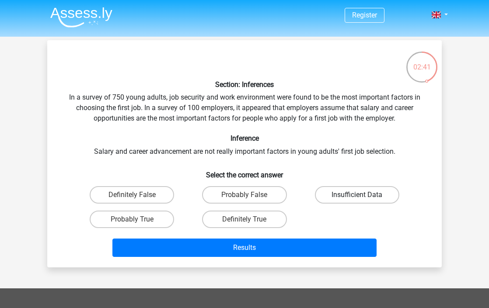
click at [340, 193] on label "Insufficient Data" at bounding box center [357, 195] width 84 height 18
click at [357, 195] on input "Insufficient Data" at bounding box center [360, 198] width 6 height 6
radio input "true"
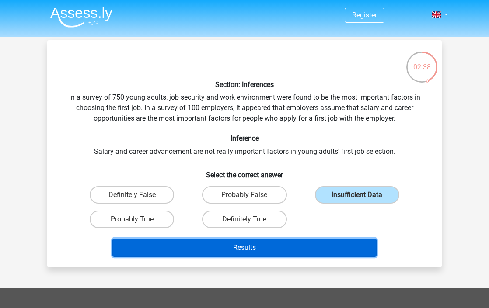
click at [305, 251] on button "Results" at bounding box center [244, 248] width 265 height 18
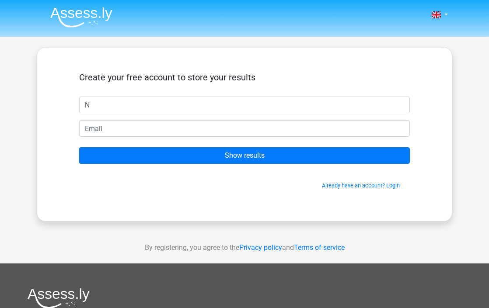
type input "N"
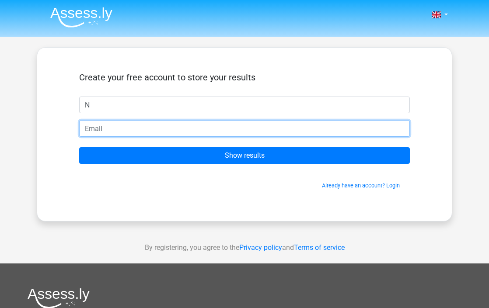
click at [231, 123] on input "email" at bounding box center [244, 128] width 331 height 17
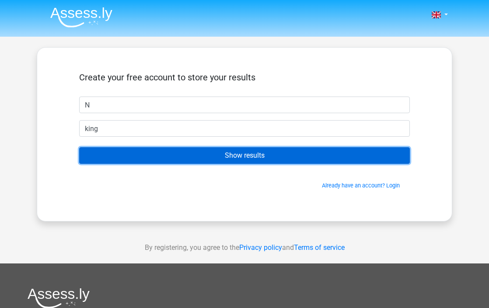
click at [185, 152] on input "Show results" at bounding box center [244, 155] width 331 height 17
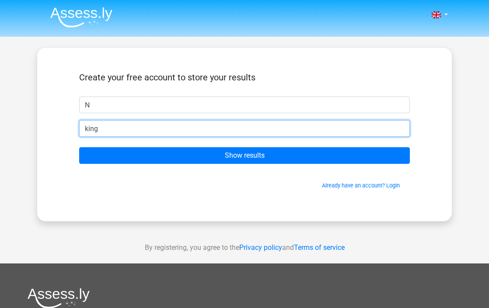
click at [172, 123] on input "king" at bounding box center [244, 128] width 331 height 17
click at [159, 134] on input "king" at bounding box center [244, 128] width 331 height 17
type input "kingxotfl@gmail.com"
click at [79, 147] on input "Show results" at bounding box center [244, 155] width 331 height 17
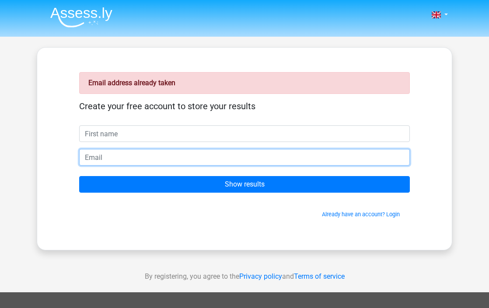
click at [181, 163] on input "email" at bounding box center [244, 157] width 331 height 17
type input "[EMAIL_ADDRESS][DOMAIN_NAME]"
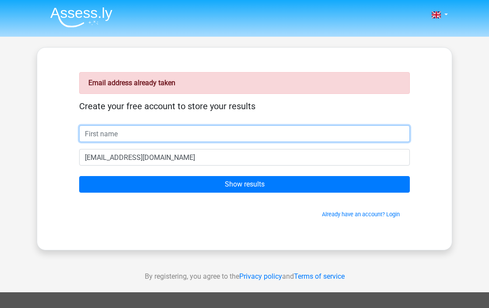
click at [173, 137] on input "text" at bounding box center [244, 134] width 331 height 17
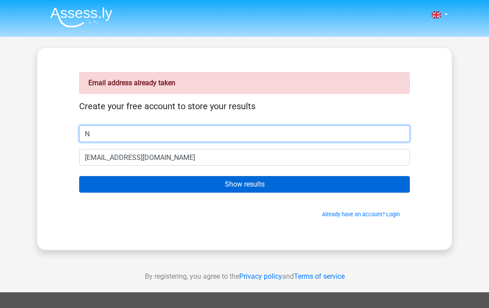
type input "N"
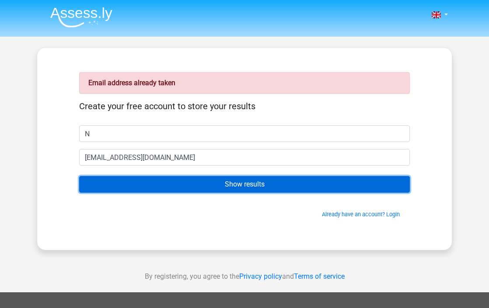
click at [183, 189] on input "Show results" at bounding box center [244, 184] width 331 height 17
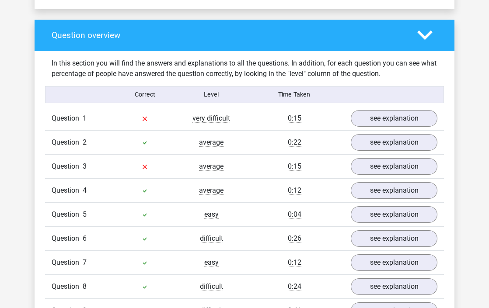
scroll to position [622, 0]
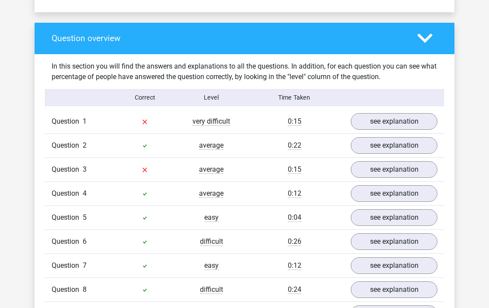
click at [399, 114] on div "Question 1 very difficult 0:15 see explanation" at bounding box center [244, 122] width 399 height 24
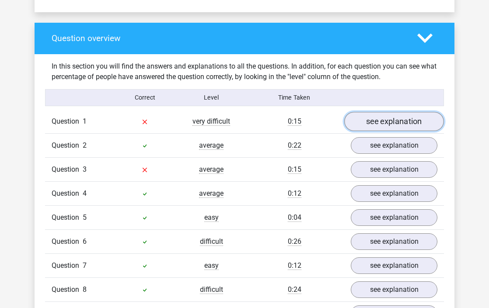
click at [392, 112] on link "see explanation" at bounding box center [394, 121] width 100 height 19
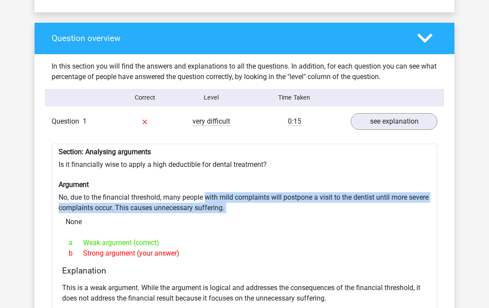
drag, startPoint x: 219, startPoint y: 198, endPoint x: 208, endPoint y: 178, distance: 23.1
click at [208, 178] on div "Section: Analysing arguments Is it financially wise to apply a high deductible …" at bounding box center [245, 249] width 386 height 211
click at [208, 177] on div "Section: Analysing arguments Is it financially wise to apply a high deductible …" at bounding box center [245, 249] width 386 height 211
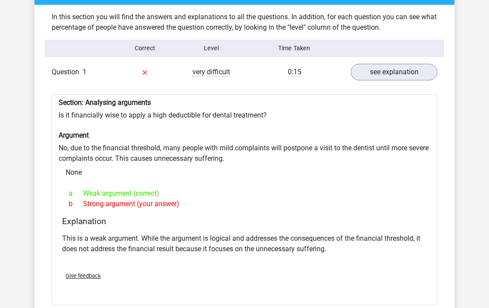
scroll to position [681, 0]
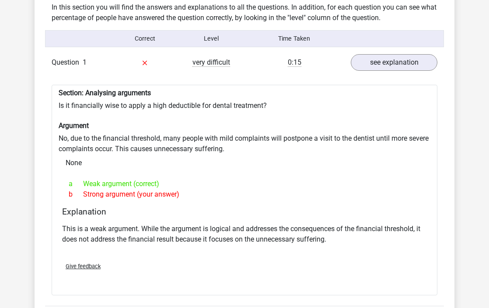
drag, startPoint x: 203, startPoint y: 181, endPoint x: 194, endPoint y: 162, distance: 20.9
click at [194, 175] on div "a Weak argument (correct) b Strong argument (your answer)" at bounding box center [244, 189] width 365 height 28
drag, startPoint x: 196, startPoint y: 160, endPoint x: 215, endPoint y: 185, distance: 31.5
click at [214, 185] on div "a Weak argument (correct) b Strong argument (your answer)" at bounding box center [244, 189] width 365 height 28
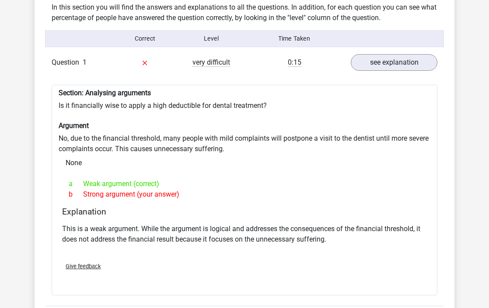
click at [215, 185] on div "a Weak argument (correct) b Strong argument (your answer)" at bounding box center [244, 189] width 365 height 28
drag, startPoint x: 216, startPoint y: 183, endPoint x: 193, endPoint y: 154, distance: 37.4
click at [193, 154] on div "Section: Analysing arguments Is it financially wise to apply a high deductible …" at bounding box center [245, 190] width 386 height 211
click at [193, 154] on div "None" at bounding box center [245, 163] width 372 height 18
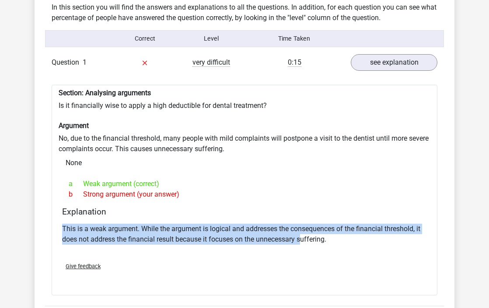
drag, startPoint x: 233, startPoint y: 197, endPoint x: 305, endPoint y: 223, distance: 76.7
click at [302, 224] on div "Explanation This is a weak argument. While the argument is logical and addresse…" at bounding box center [245, 231] width 372 height 49
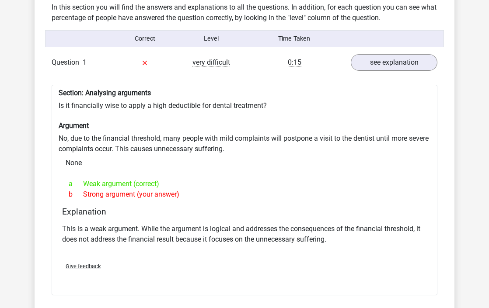
click at [305, 224] on p "This is a weak argument. While the argument is logical and addresses the conseq…" at bounding box center [244, 234] width 365 height 21
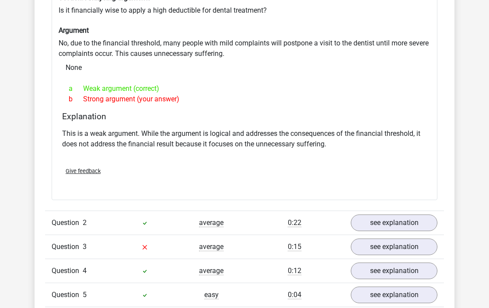
scroll to position [790, 0]
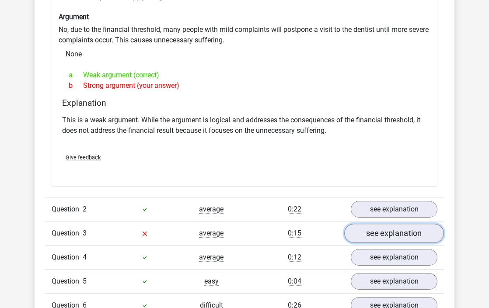
click at [384, 224] on link "see explanation" at bounding box center [394, 233] width 100 height 19
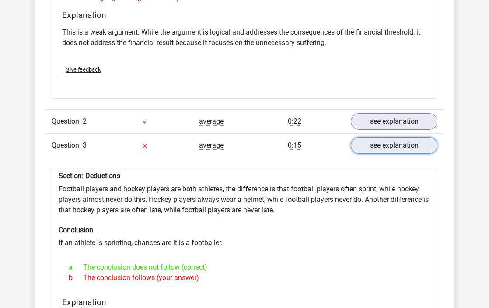
scroll to position [895, 0]
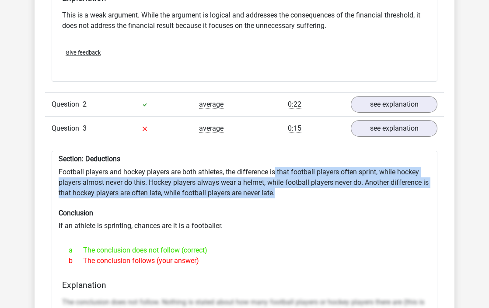
drag, startPoint x: 294, startPoint y: 180, endPoint x: 276, endPoint y: 157, distance: 28.7
drag, startPoint x: 267, startPoint y: 156, endPoint x: 254, endPoint y: 177, distance: 25.1
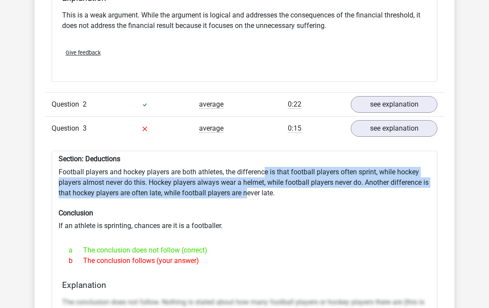
drag, startPoint x: 239, startPoint y: 177, endPoint x: 239, endPoint y: 152, distance: 24.9
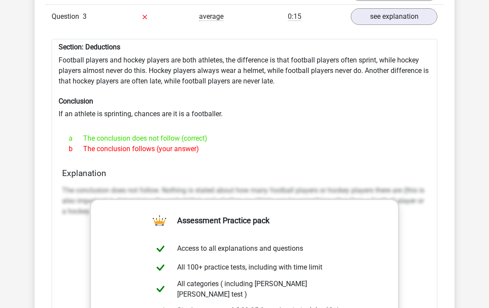
click at [261, 182] on div "The conclusion does not follow. Nothing is stated about how many football playe…" at bounding box center [244, 205] width 365 height 46
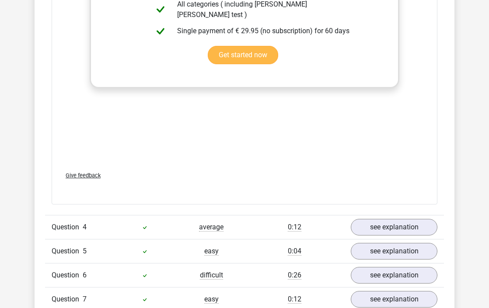
scroll to position [1419, 0]
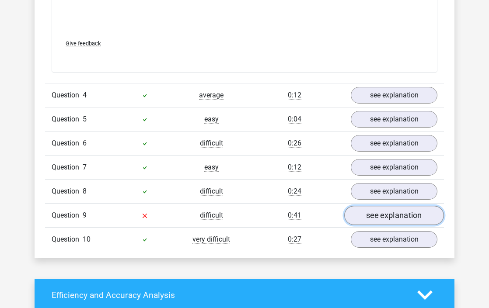
click at [384, 206] on link "see explanation" at bounding box center [394, 215] width 100 height 19
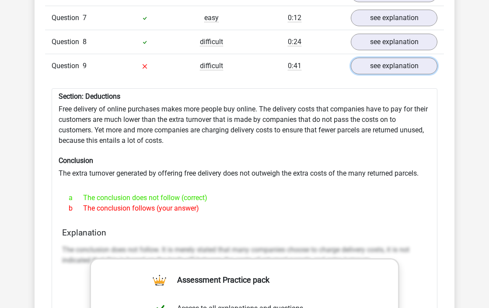
scroll to position [1569, 0]
drag, startPoint x: 251, startPoint y: 200, endPoint x: 243, endPoint y: 140, distance: 60.5
click at [243, 156] on h6 "Conclusion" at bounding box center [245, 160] width 372 height 8
drag, startPoint x: 239, startPoint y: 142, endPoint x: 239, endPoint y: 190, distance: 48.1
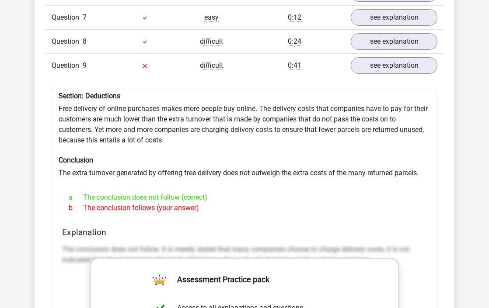
click at [239, 203] on div "b The conclusion follows (your answer)" at bounding box center [244, 208] width 365 height 11
drag, startPoint x: 248, startPoint y: 192, endPoint x: 247, endPoint y: 147, distance: 44.6
click at [247, 156] on h6 "Conclusion" at bounding box center [245, 160] width 372 height 8
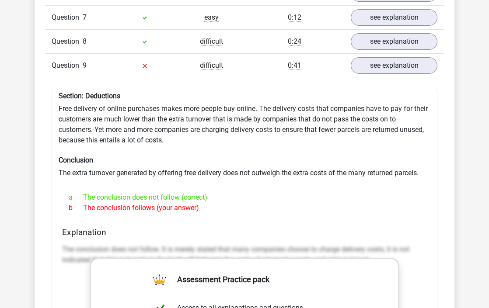
drag, startPoint x: 239, startPoint y: 147, endPoint x: 244, endPoint y: 196, distance: 48.8
click at [244, 203] on div "b The conclusion follows (your answer)" at bounding box center [244, 208] width 365 height 11
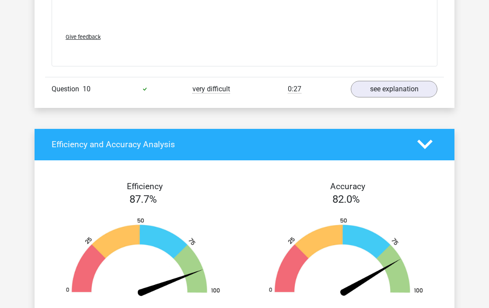
scroll to position [2748, 0]
